Goal: Task Accomplishment & Management: Complete application form

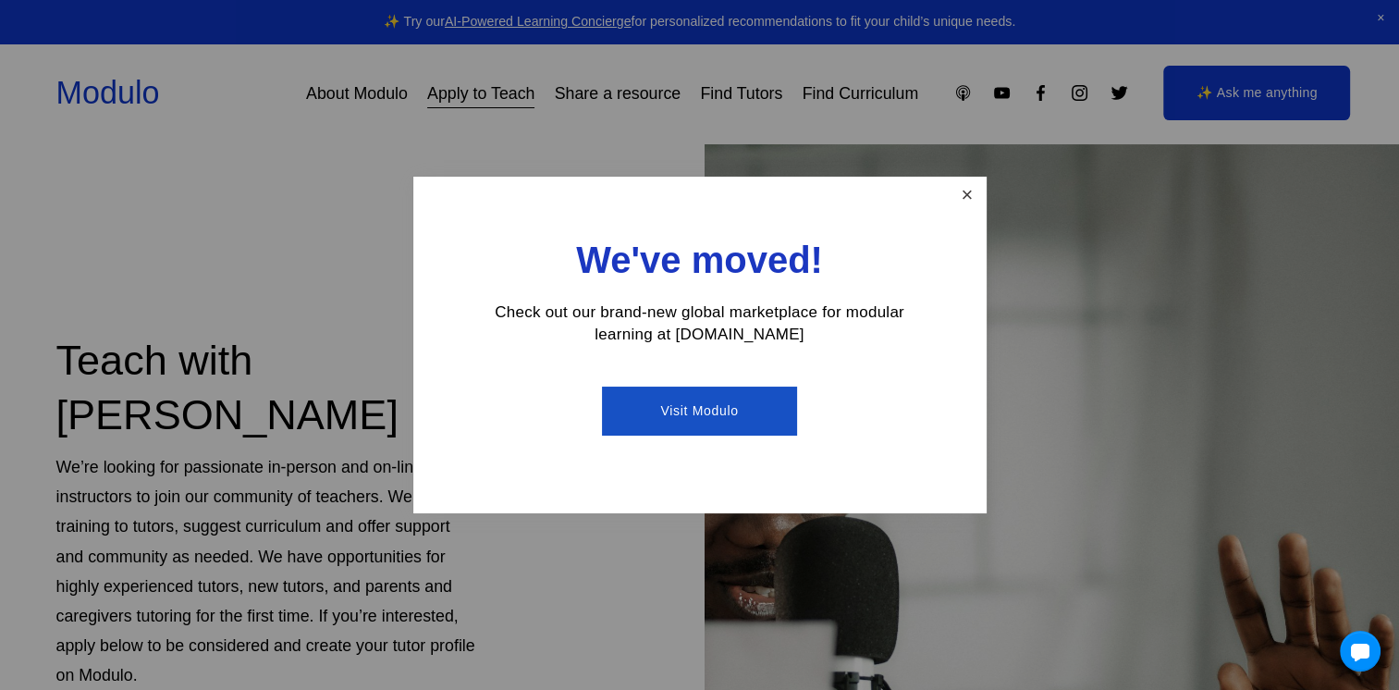
click at [959, 192] on link "Close" at bounding box center [966, 195] width 32 height 32
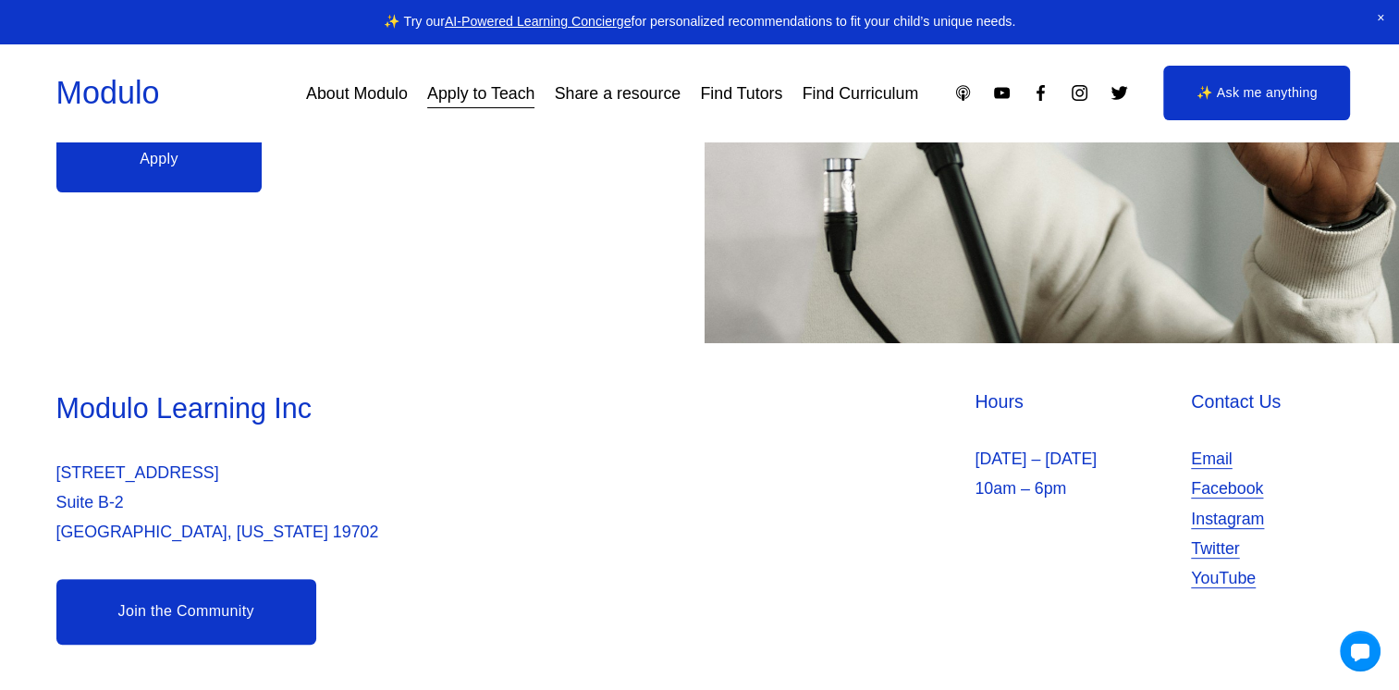
scroll to position [631, 0]
click at [152, 151] on link "Apply" at bounding box center [159, 159] width 206 height 66
click at [741, 92] on link "Find Tutors" at bounding box center [741, 93] width 82 height 33
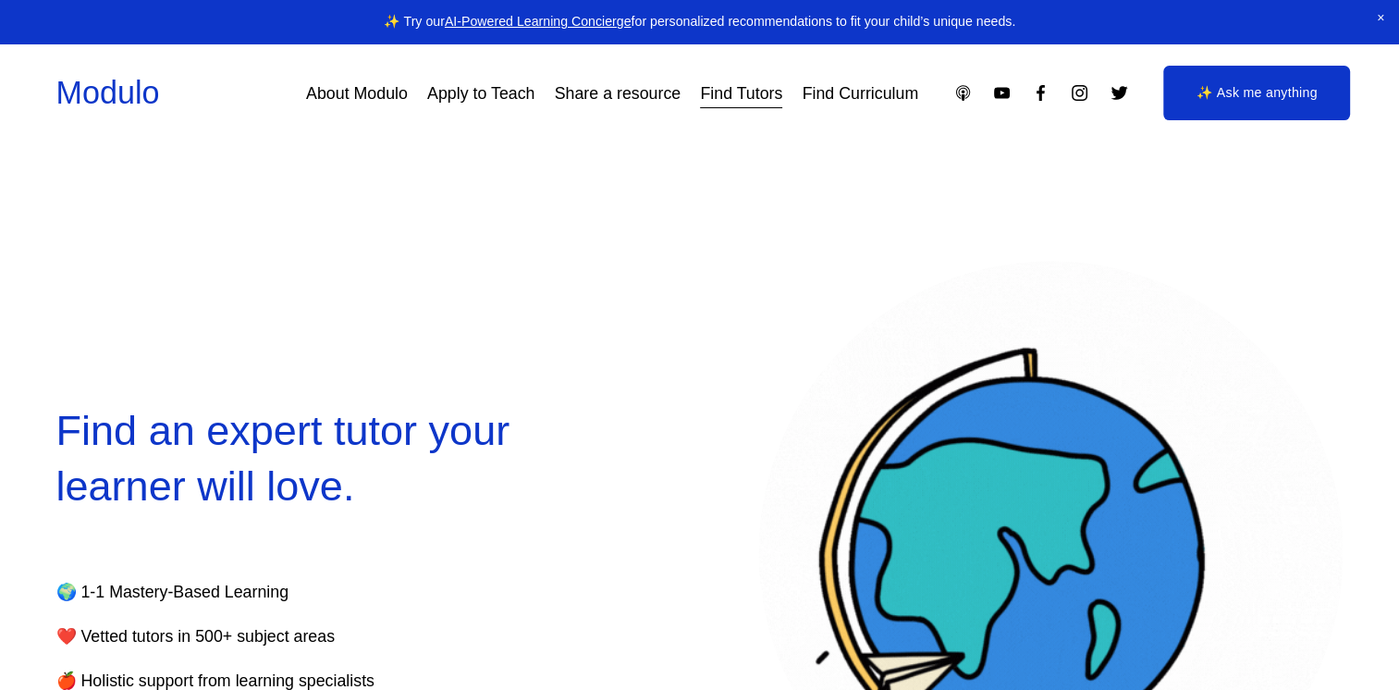
select select "**"
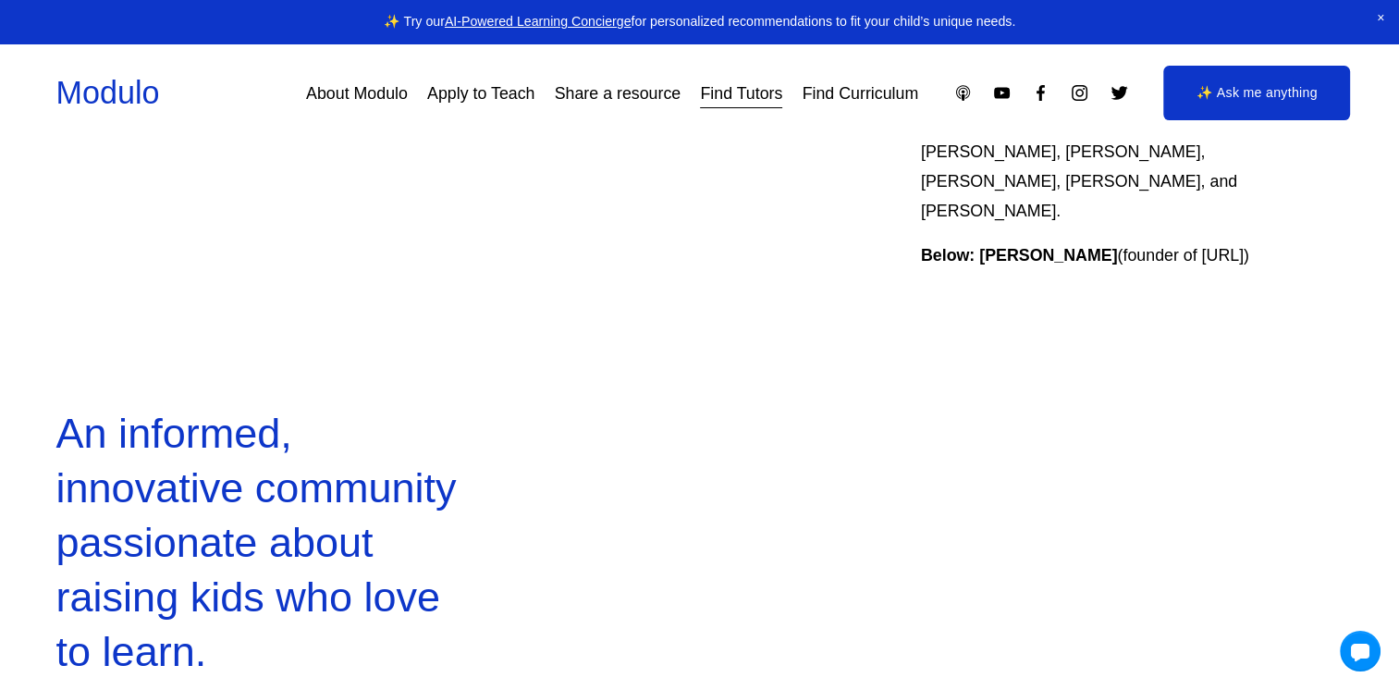
scroll to position [1072, 0]
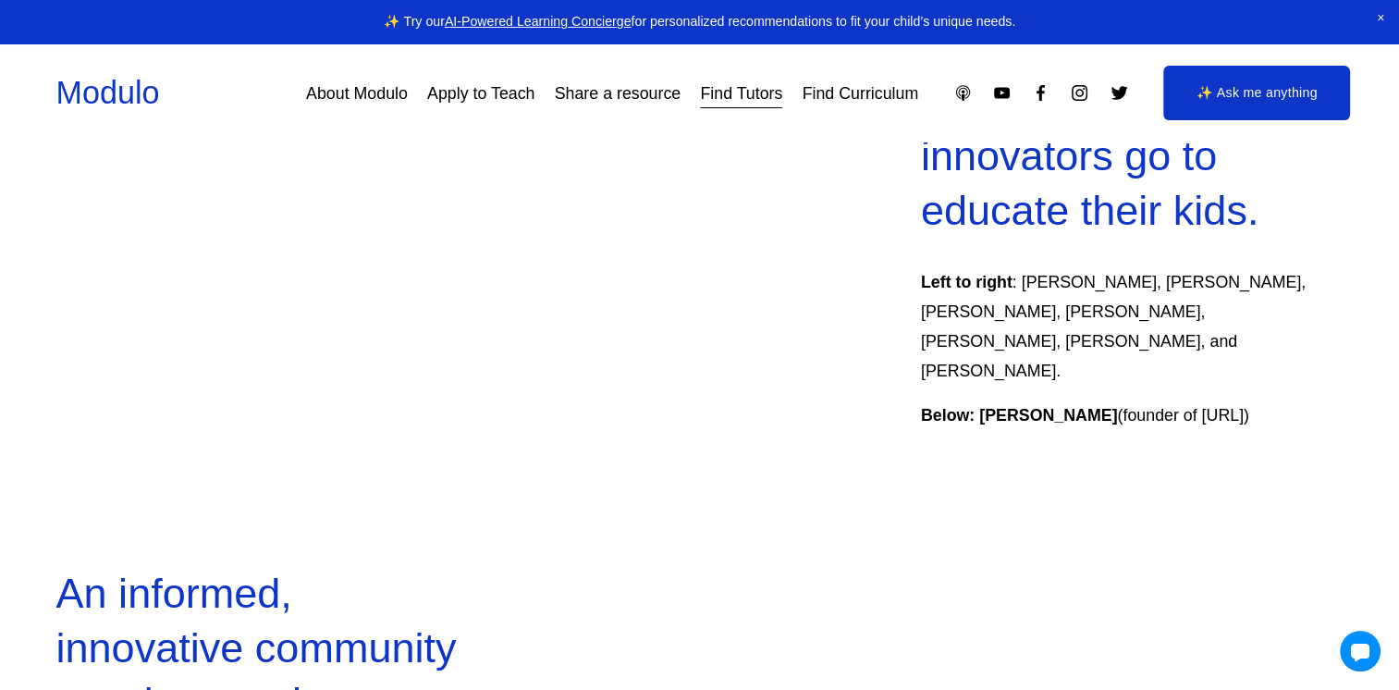
click at [899, 93] on link "Find Curriculum" at bounding box center [860, 93] width 116 height 33
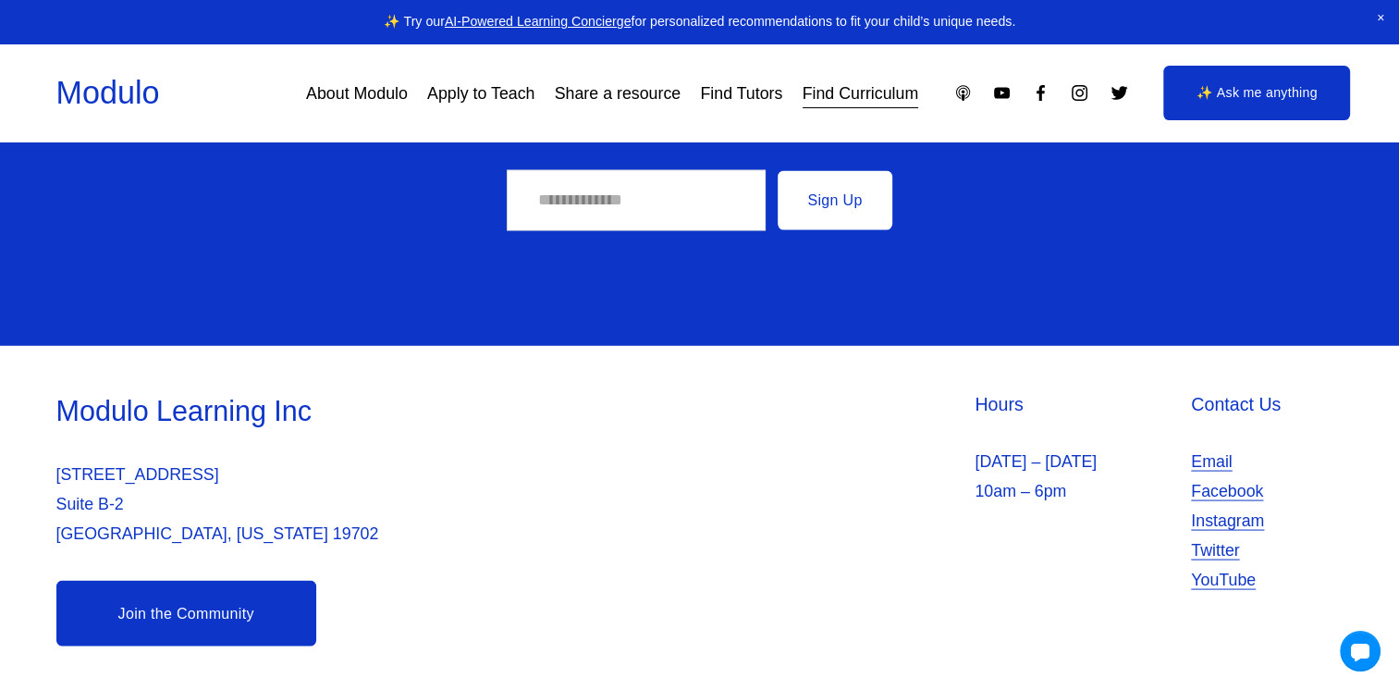
scroll to position [10434, 0]
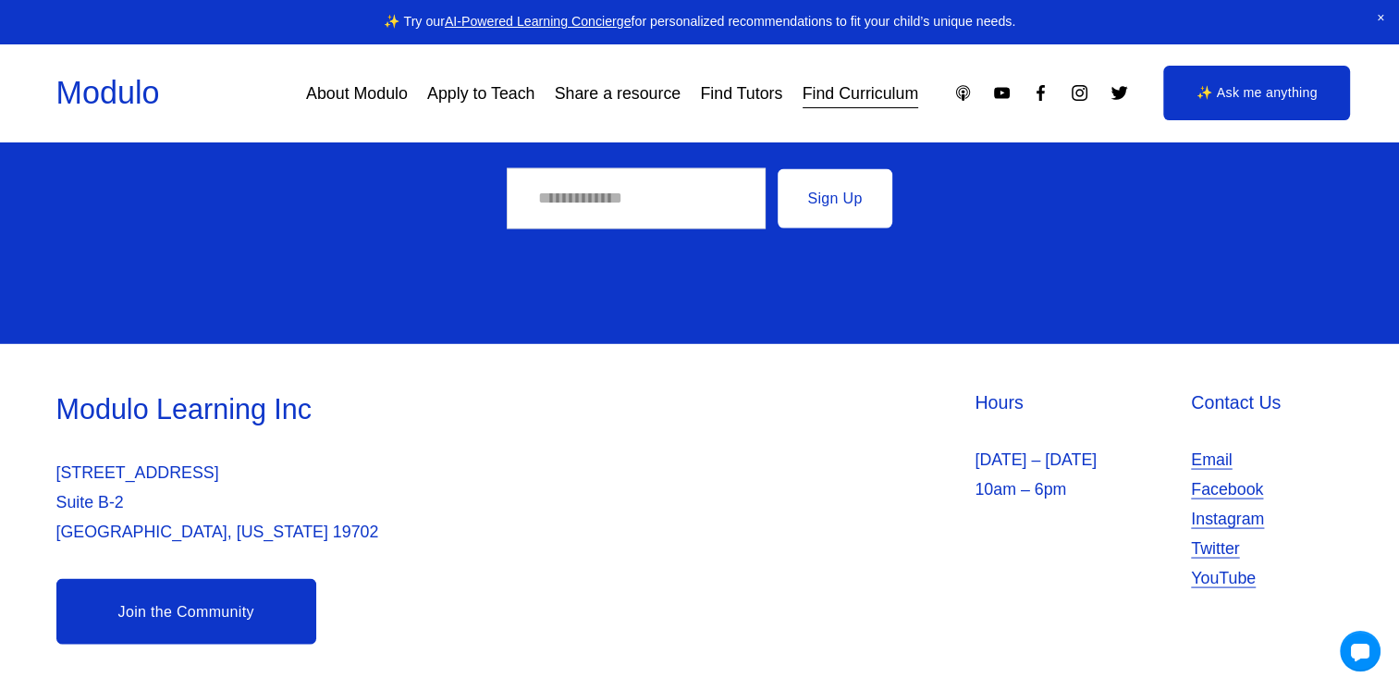
click at [217, 612] on link "Join the Community" at bounding box center [186, 611] width 260 height 66
click at [510, 91] on link "Apply to Teach" at bounding box center [480, 93] width 107 height 33
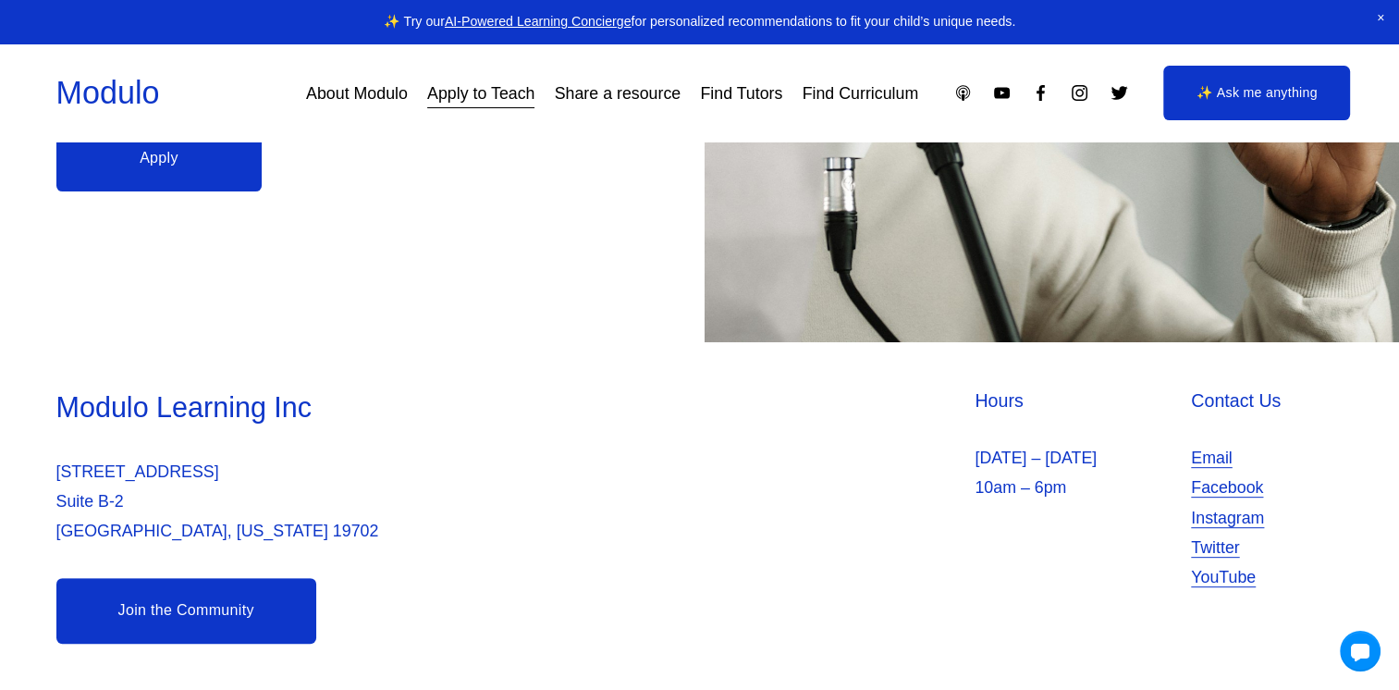
scroll to position [631, 0]
click at [126, 156] on link "Apply" at bounding box center [159, 159] width 206 height 66
